Goal: Navigation & Orientation: Find specific page/section

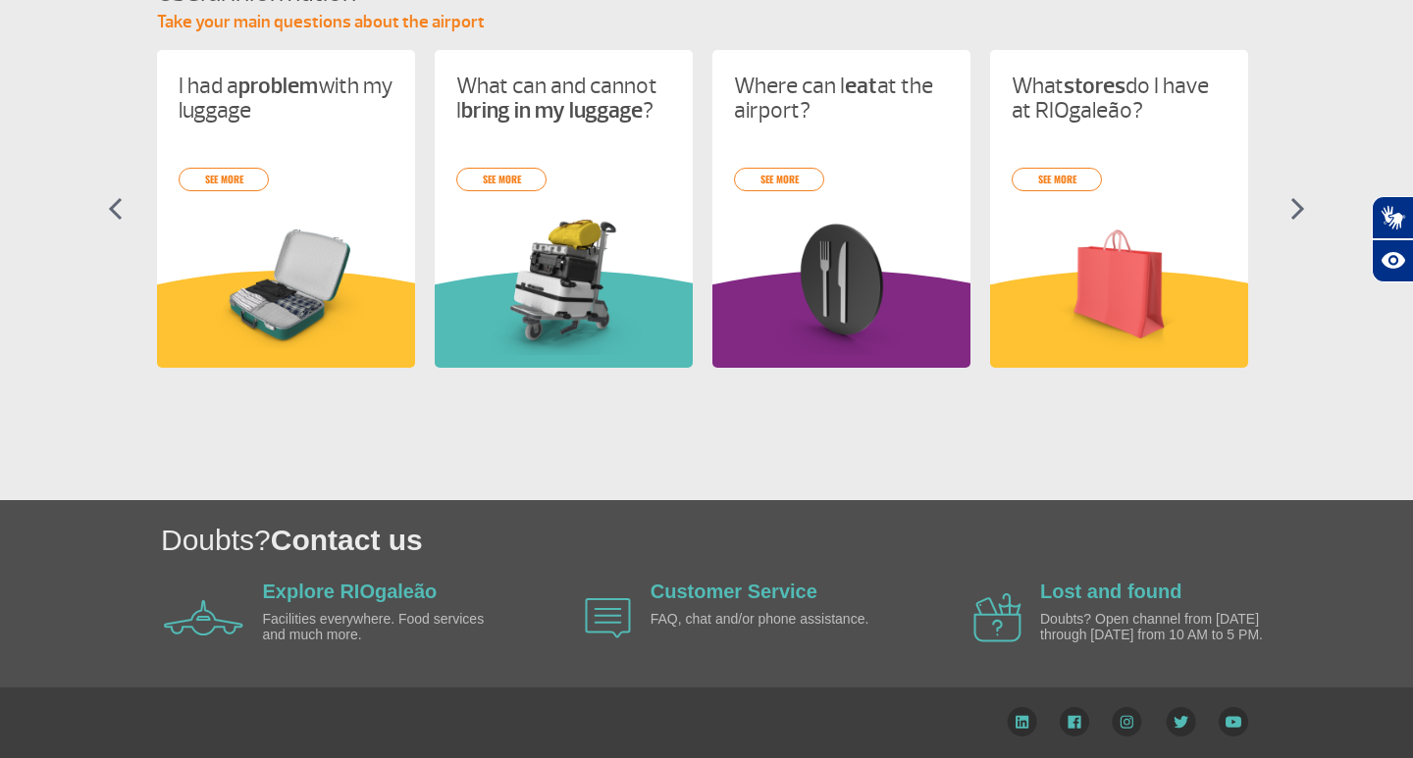
scroll to position [912, 0]
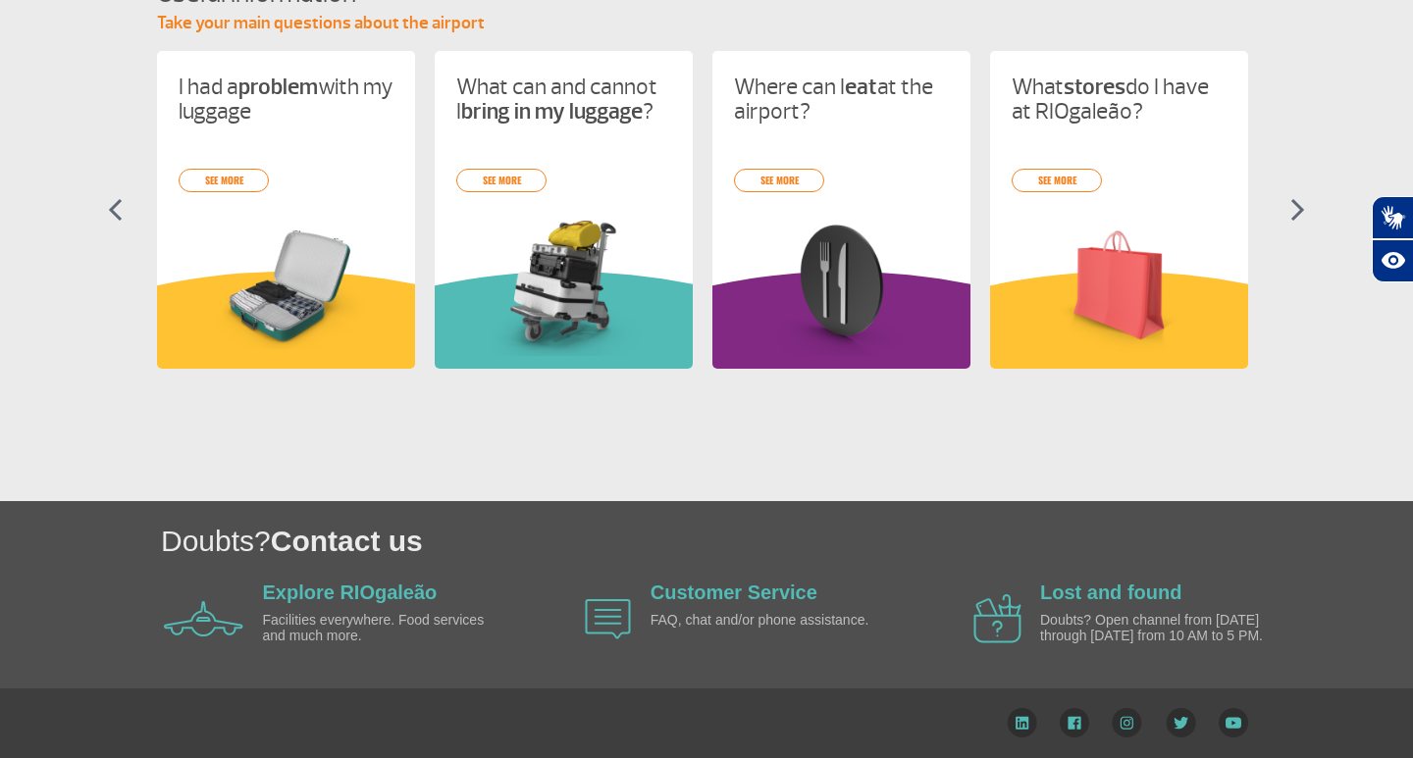
click at [1298, 217] on img at bounding box center [1297, 210] width 15 height 24
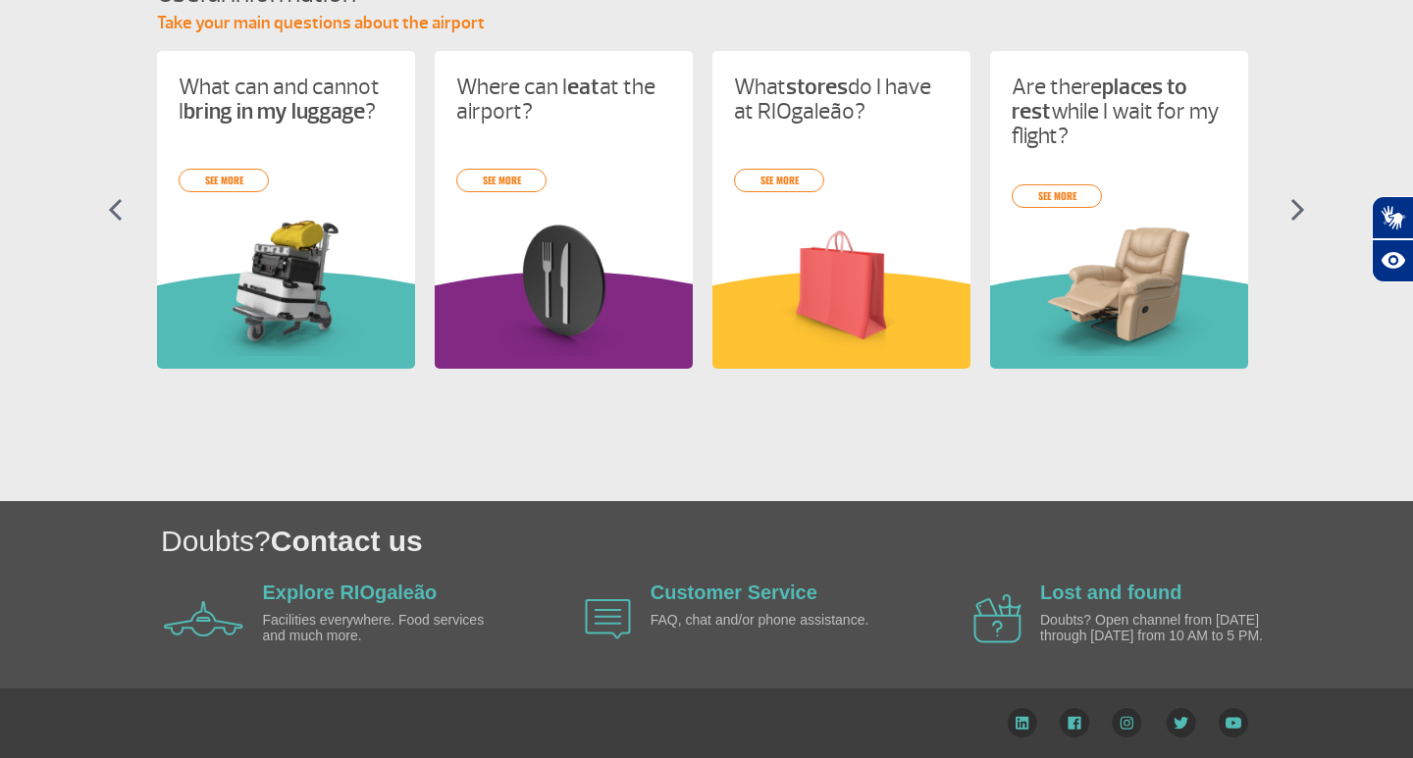
click at [1298, 216] on img at bounding box center [1297, 210] width 15 height 24
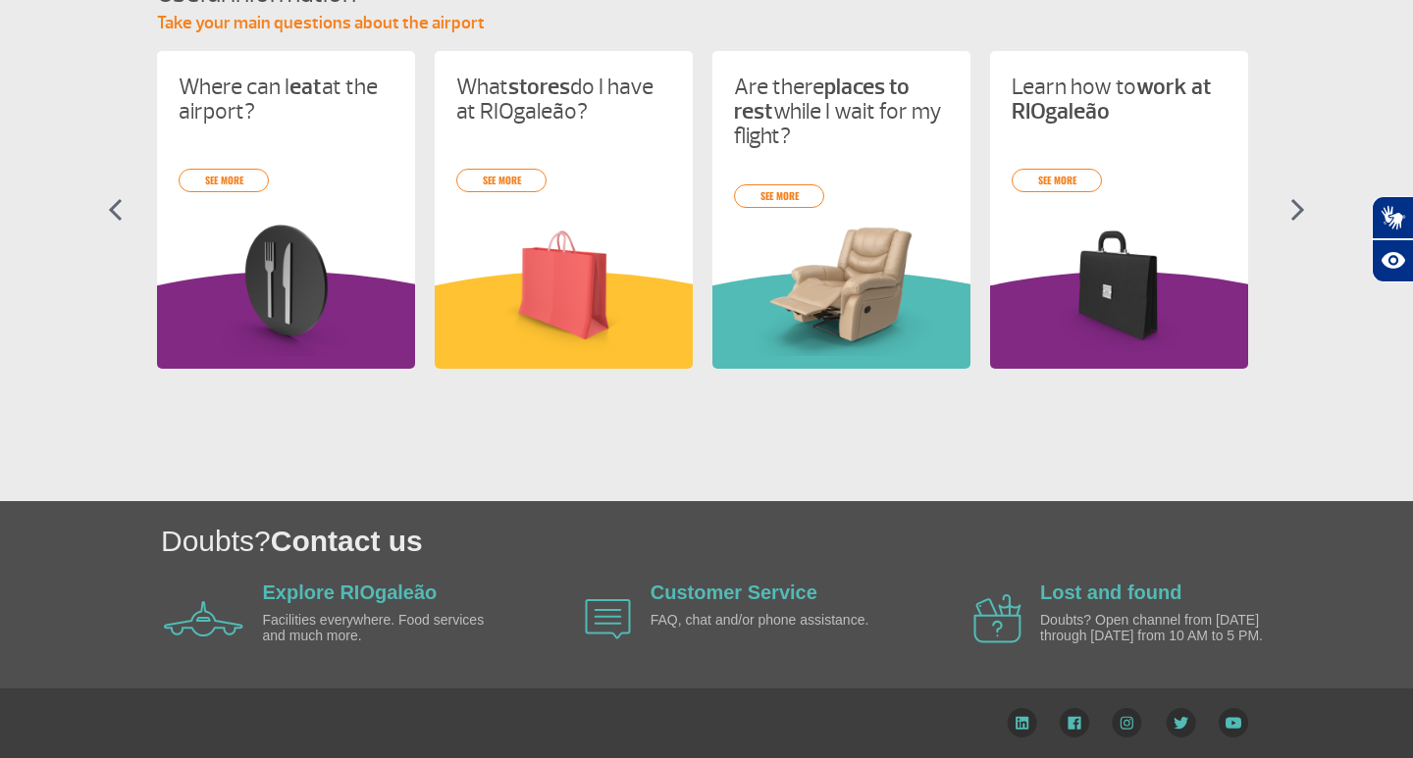
click at [1298, 216] on img at bounding box center [1297, 210] width 15 height 24
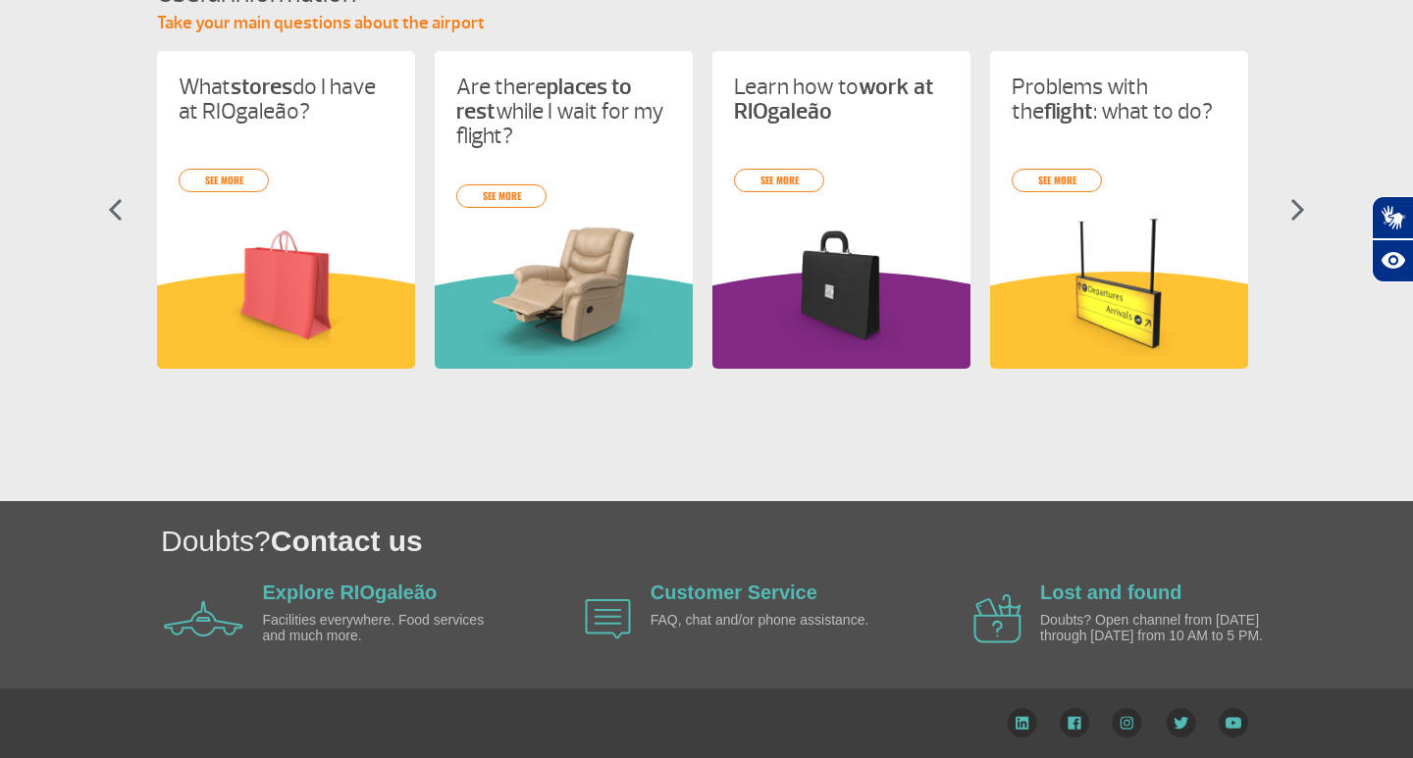
click at [1298, 216] on img at bounding box center [1297, 210] width 15 height 24
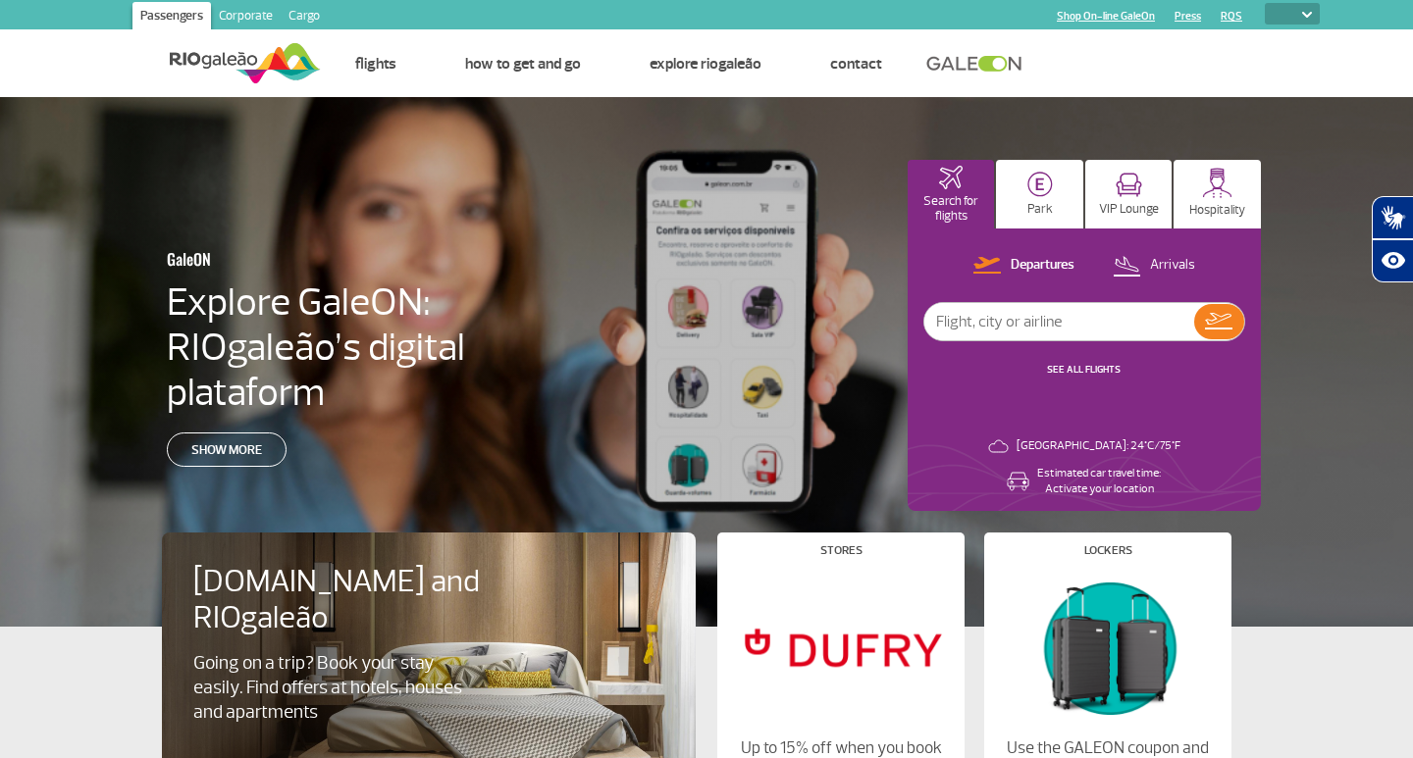
scroll to position [0, 0]
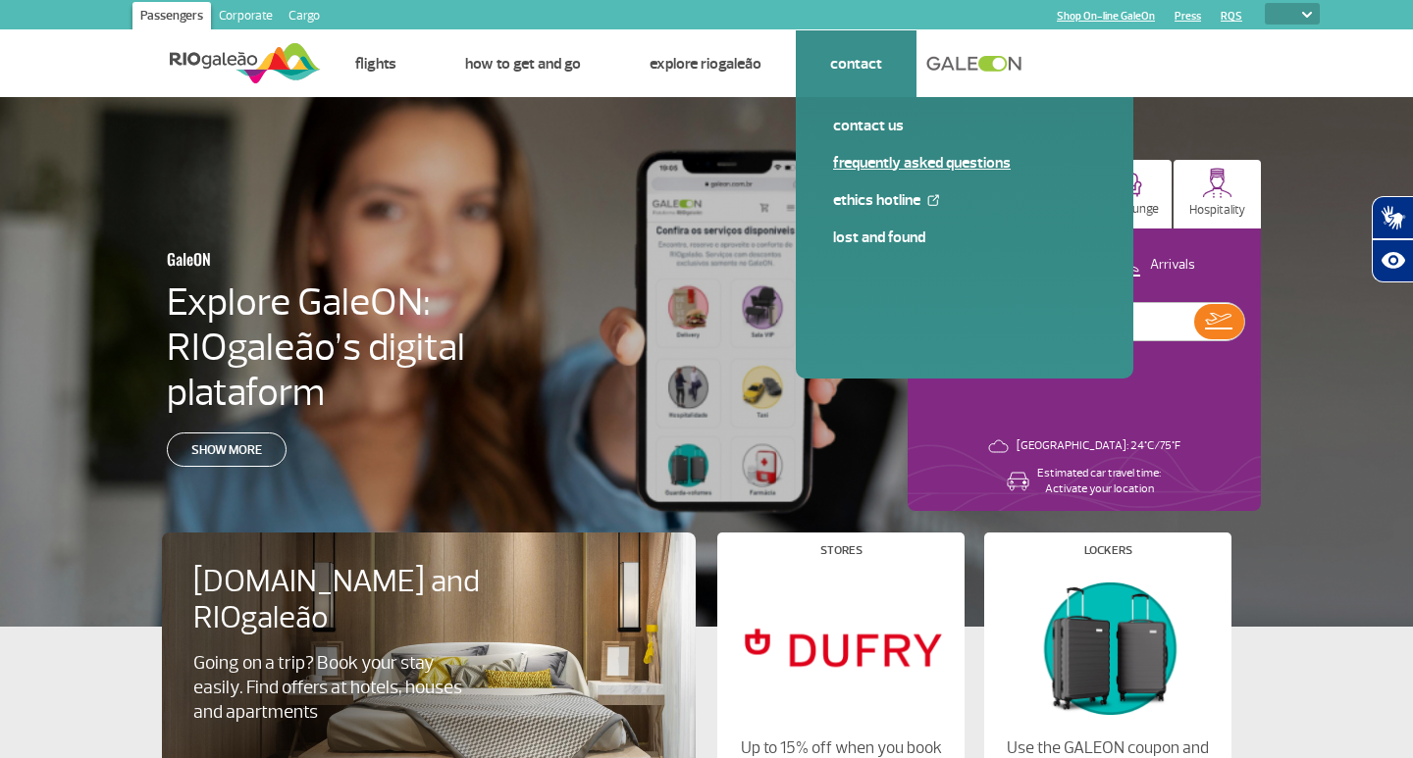
click at [891, 170] on link "Frequently Asked Questions" at bounding box center [964, 163] width 263 height 22
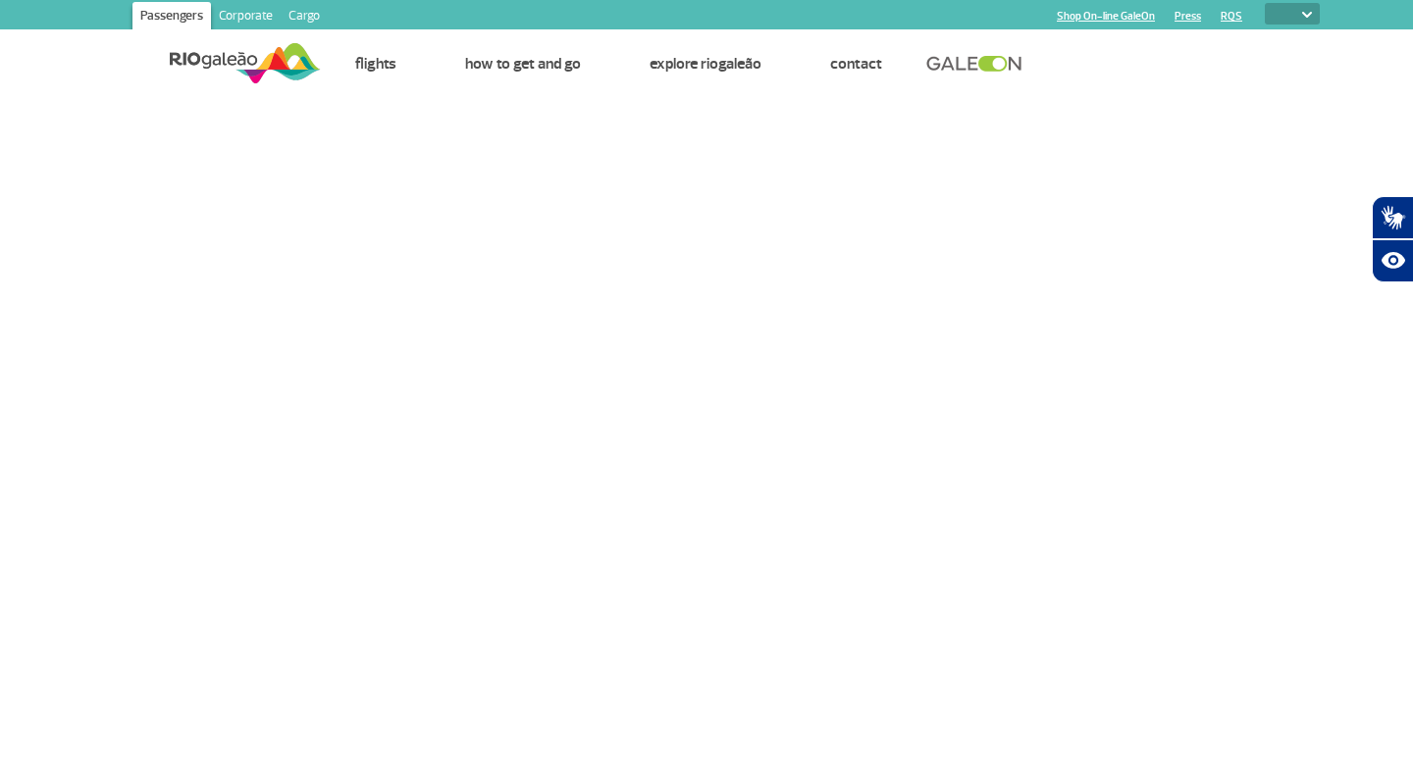
select select "en"
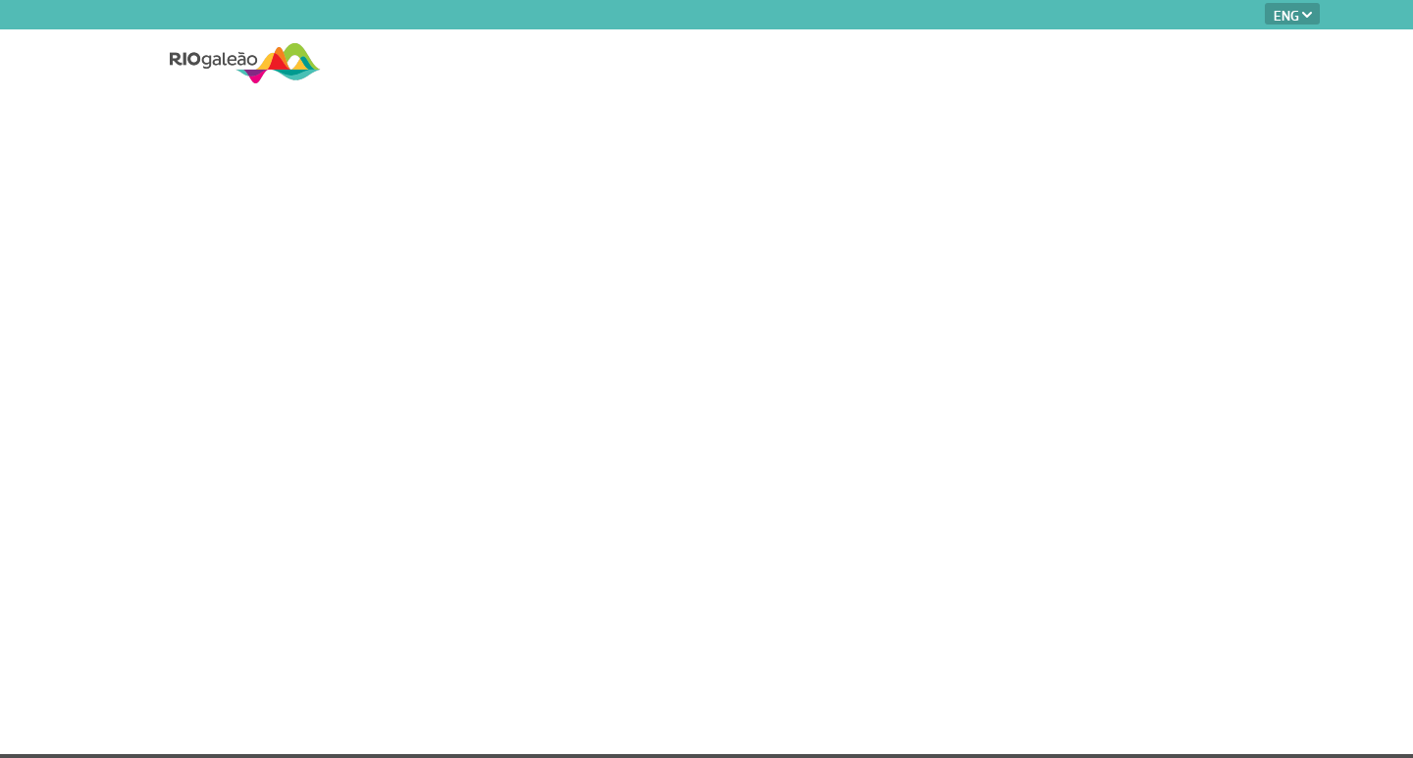
select select "en"
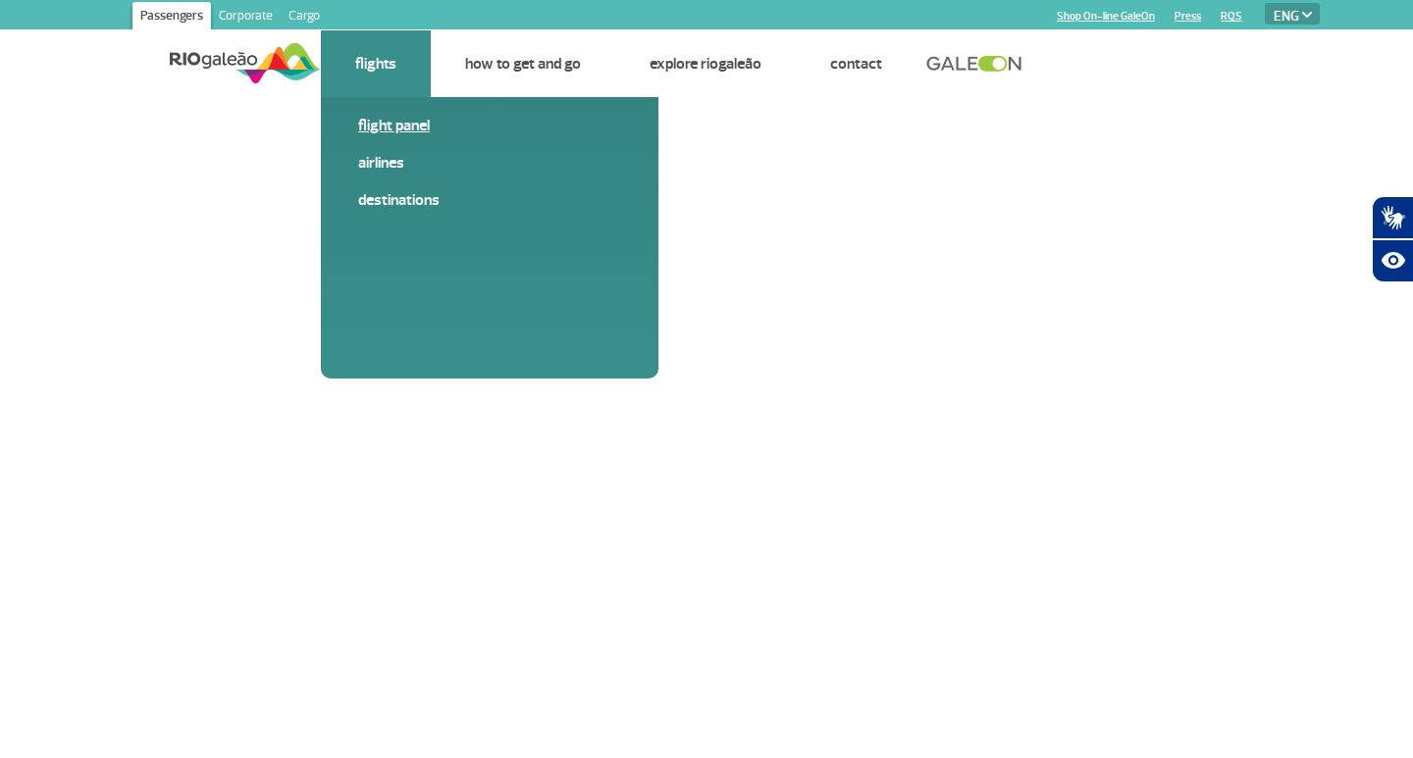
click at [399, 128] on link "Flight panel" at bounding box center [489, 126] width 263 height 22
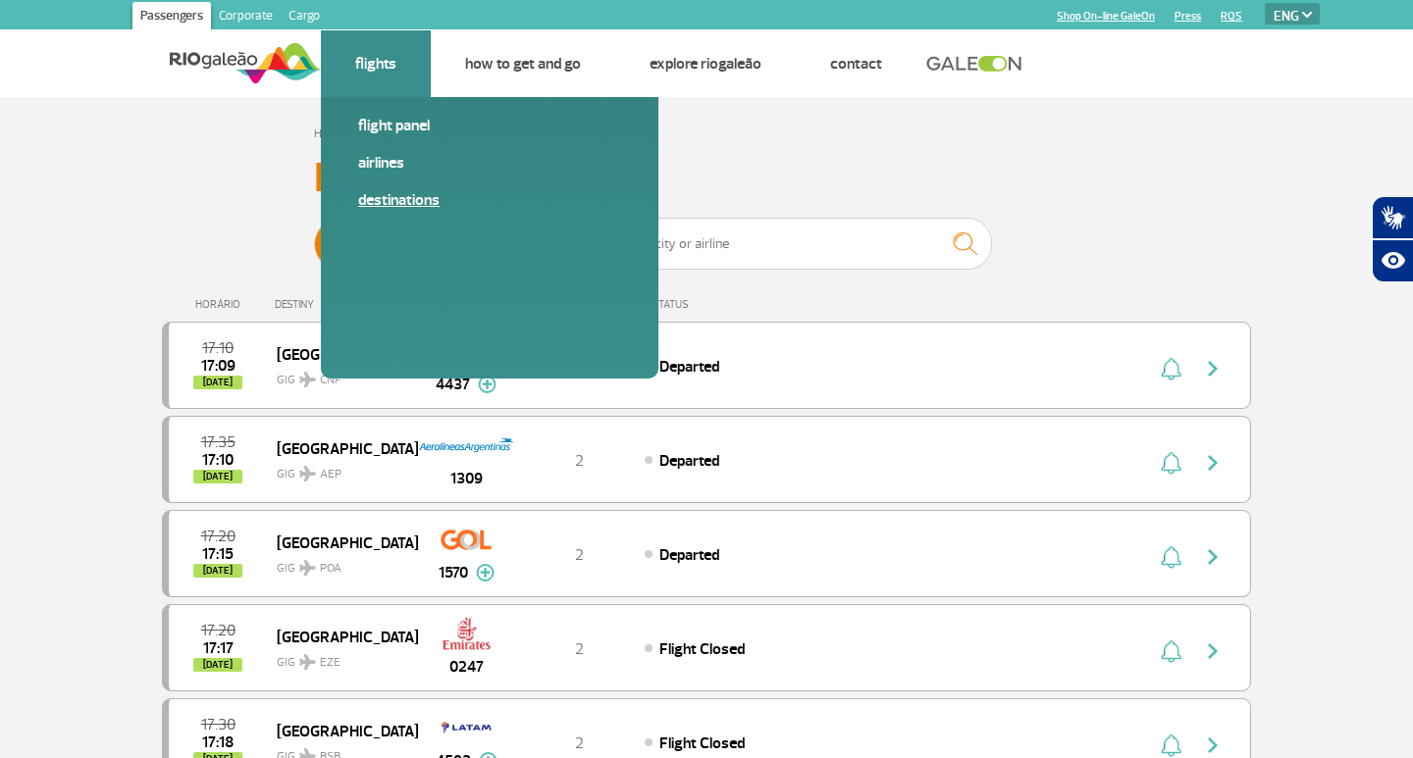
click at [404, 196] on link "Destinations" at bounding box center [489, 200] width 263 height 22
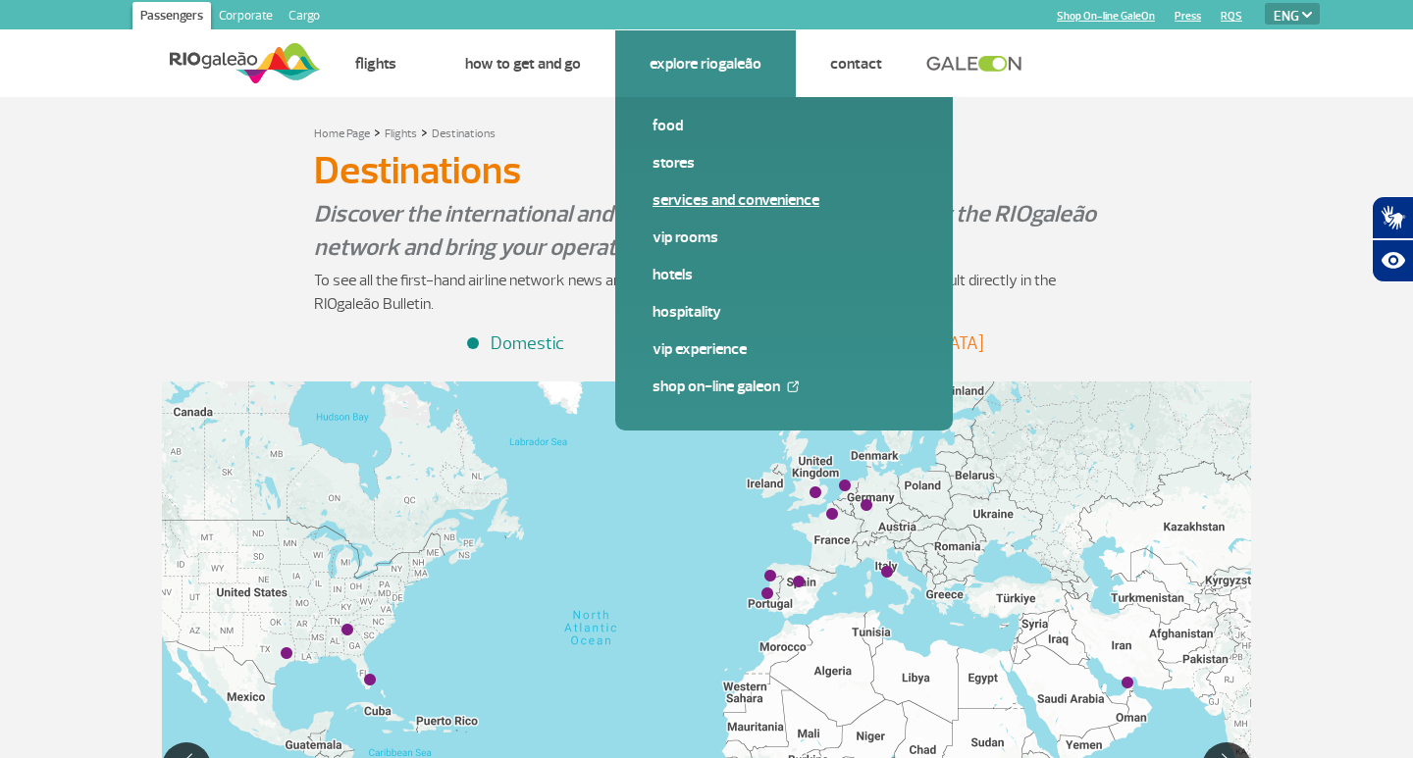
click at [695, 196] on link "Services and Convenience" at bounding box center [783, 200] width 263 height 22
